Goal: Task Accomplishment & Management: Complete application form

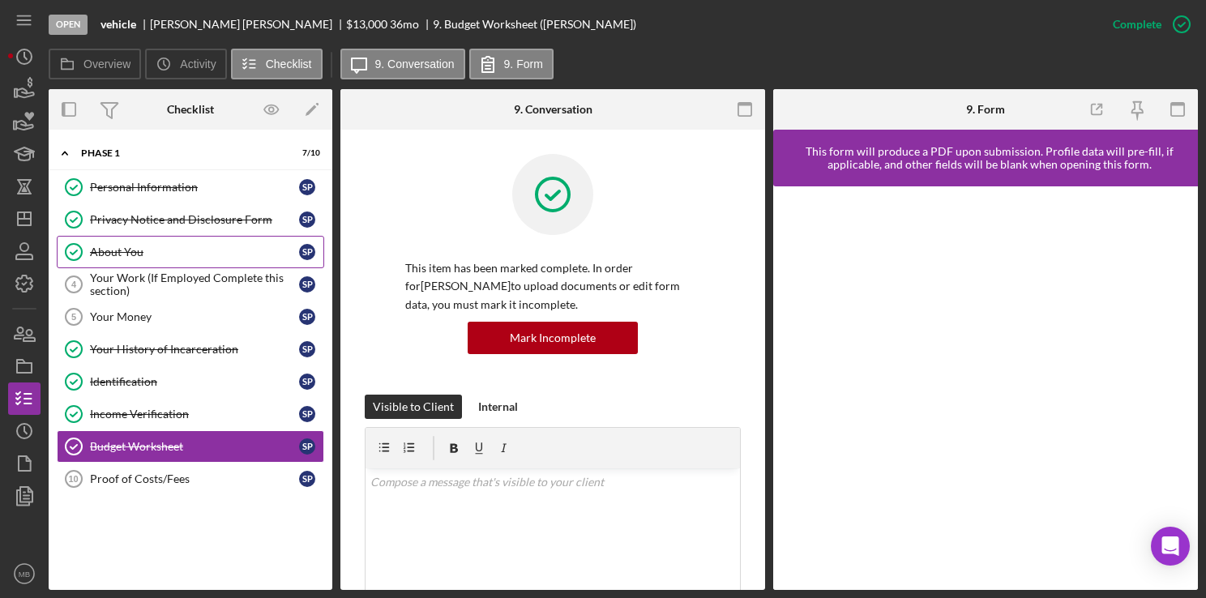
click at [131, 246] on div "About You" at bounding box center [194, 252] width 209 height 13
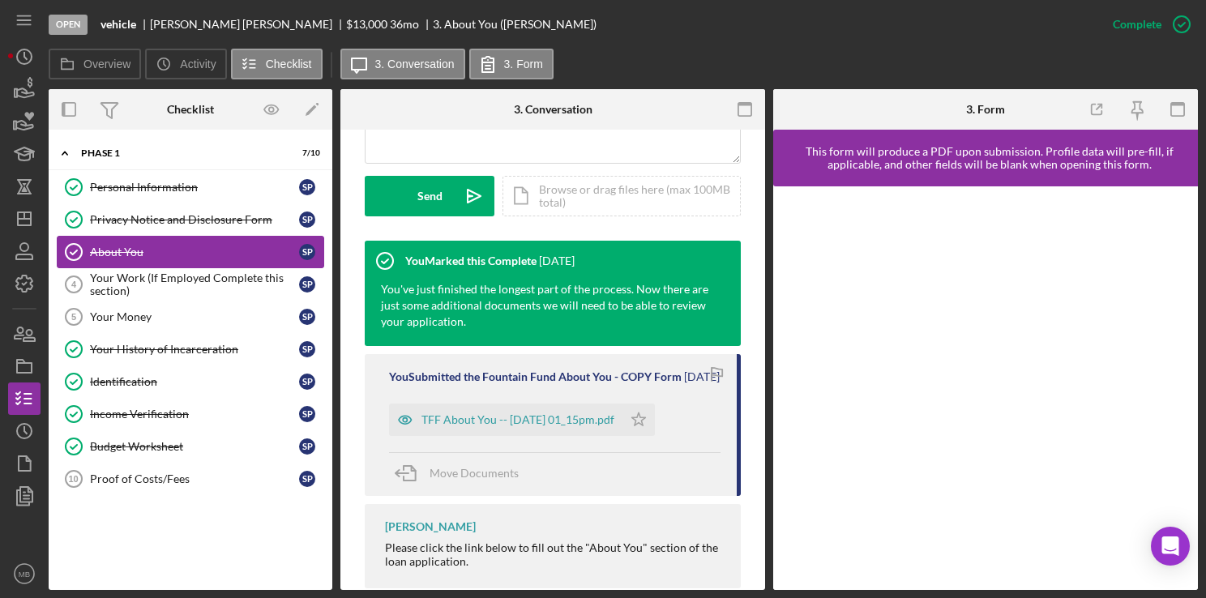
scroll to position [455, 0]
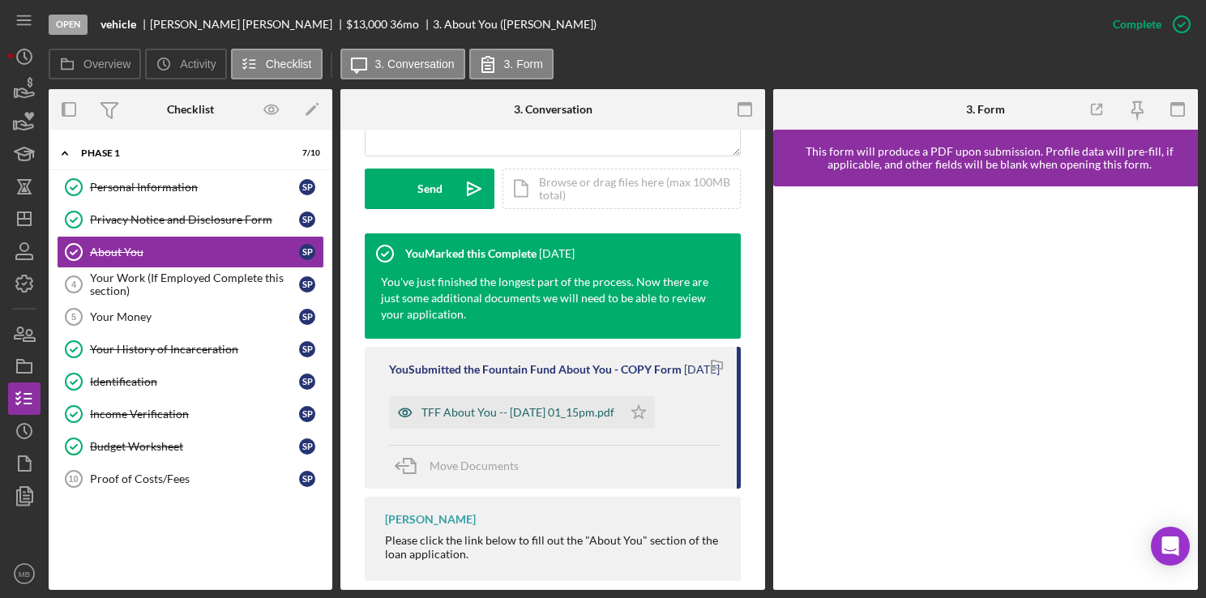
click at [533, 419] on div "TFF About You -- [DATE] 01_15pm.pdf" at bounding box center [518, 412] width 193 height 13
